Goal: Transaction & Acquisition: Purchase product/service

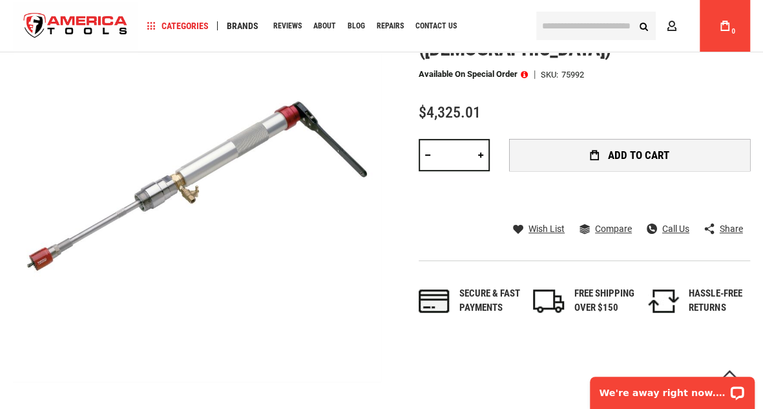
click at [643, 150] on span "Add to Cart" at bounding box center [638, 155] width 61 height 11
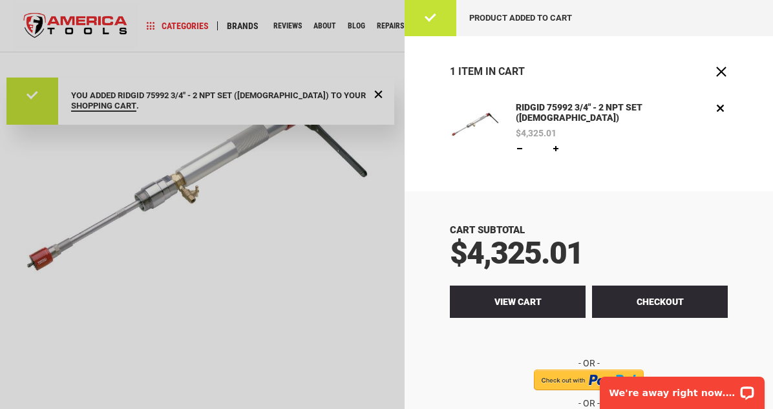
click at [534, 292] on link "View Cart" at bounding box center [518, 302] width 136 height 32
click at [529, 310] on link "View Cart" at bounding box center [518, 302] width 136 height 32
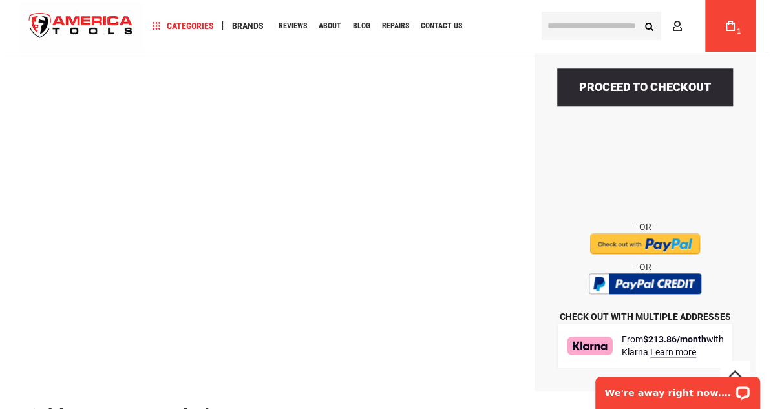
scroll to position [538, 0]
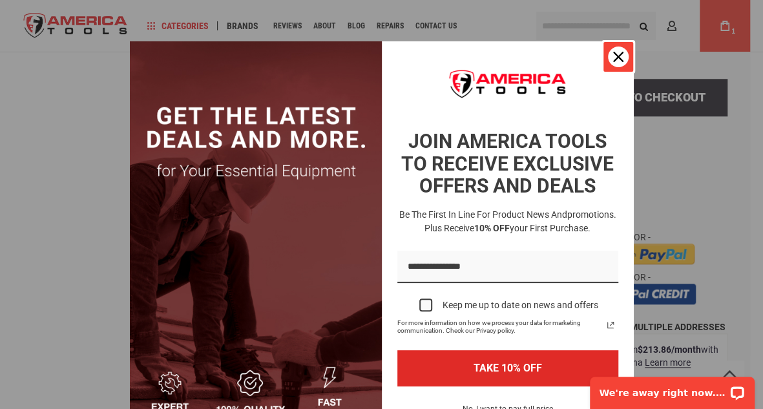
click at [624, 57] on button "Close" at bounding box center [618, 56] width 31 height 31
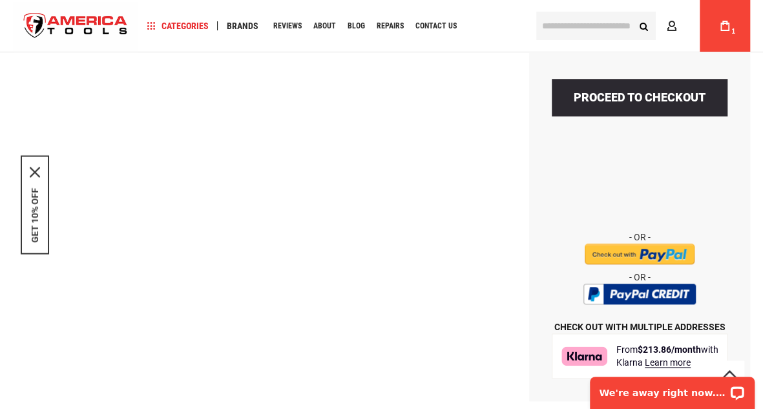
click at [681, 363] on button "Learn more" at bounding box center [668, 362] width 46 height 13
